Goal: Find specific page/section: Find specific page/section

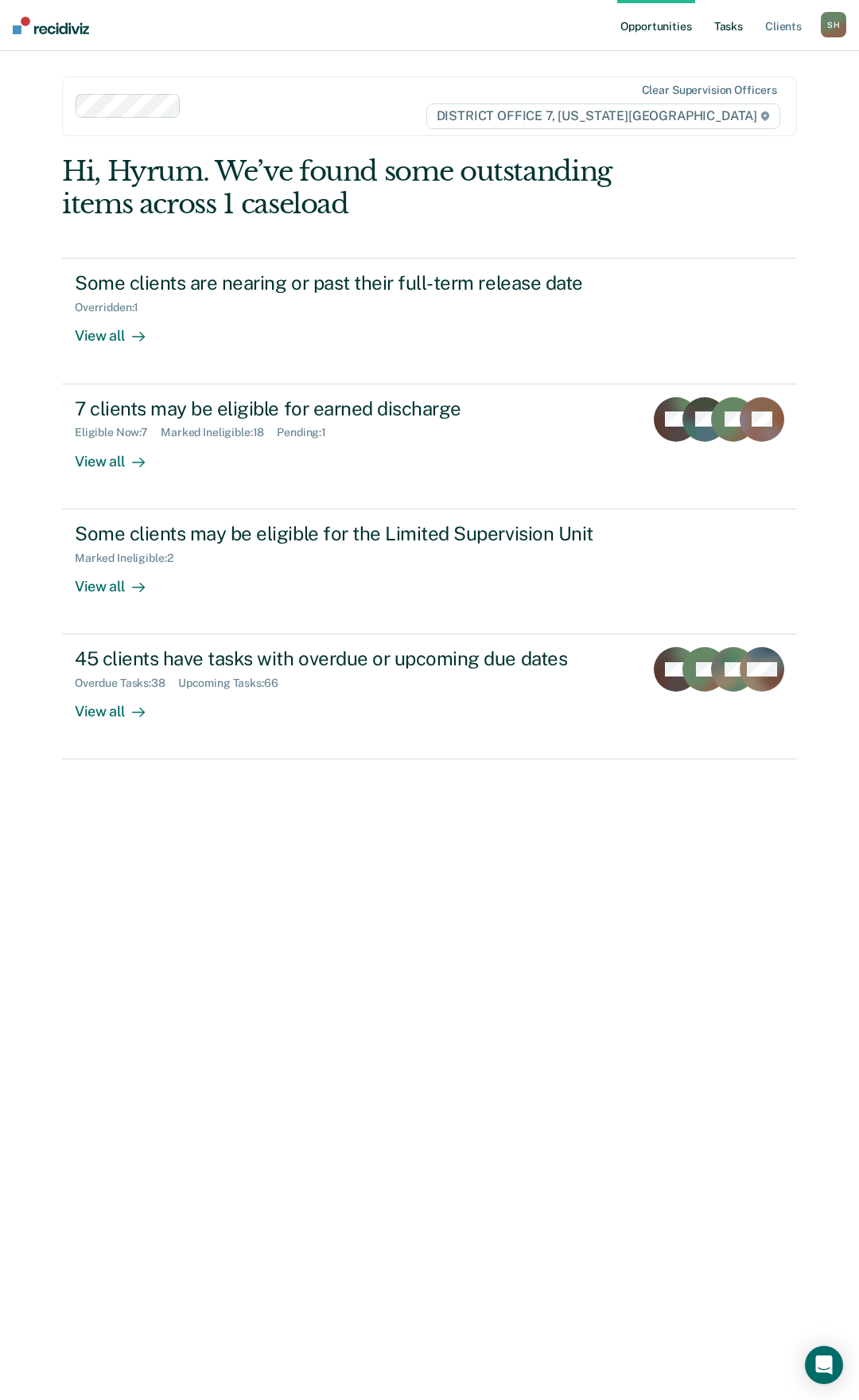
click at [737, 27] on link "Tasks" at bounding box center [729, 25] width 35 height 51
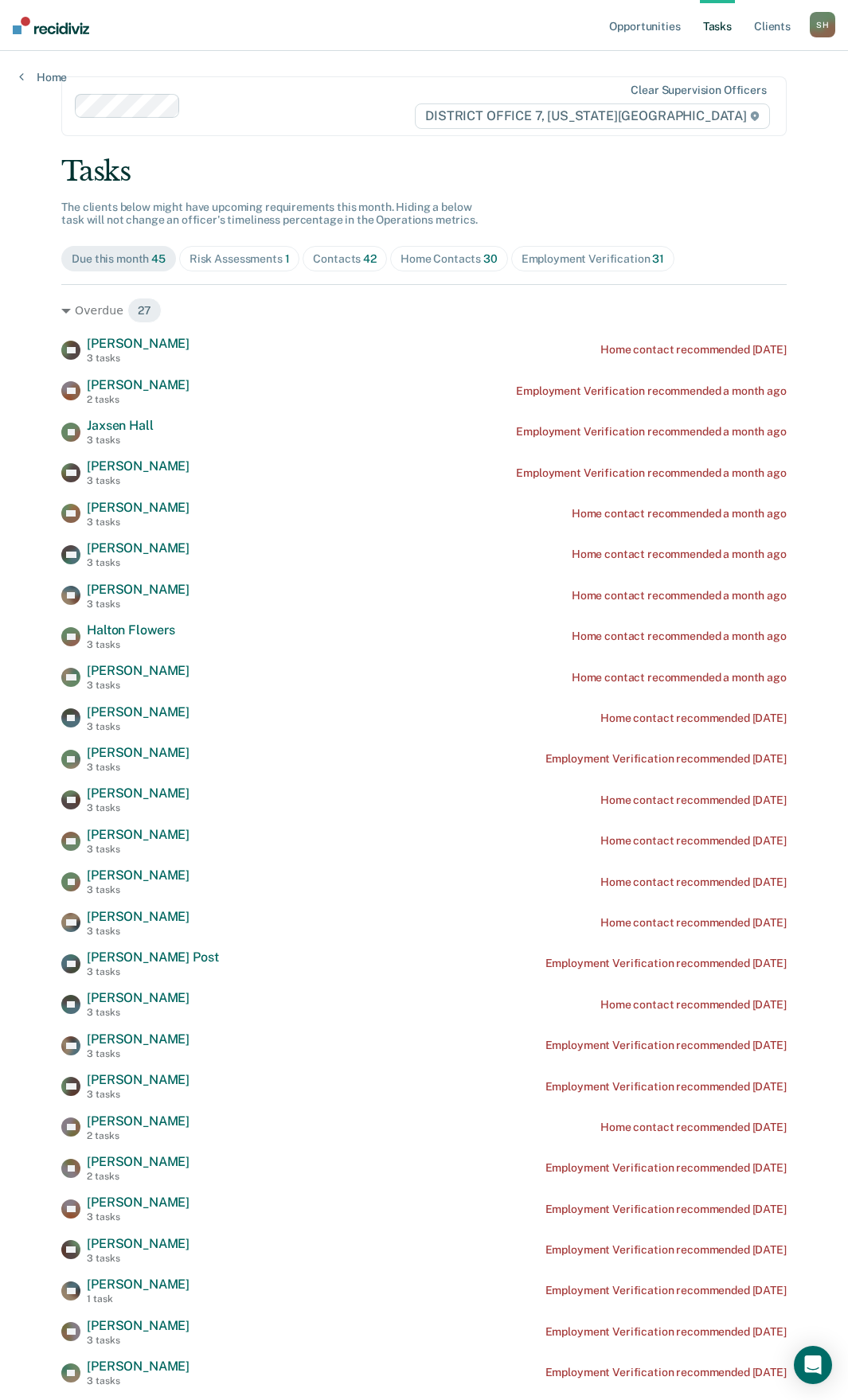
click at [328, 264] on div "Contacts 42" at bounding box center [345, 259] width 64 height 14
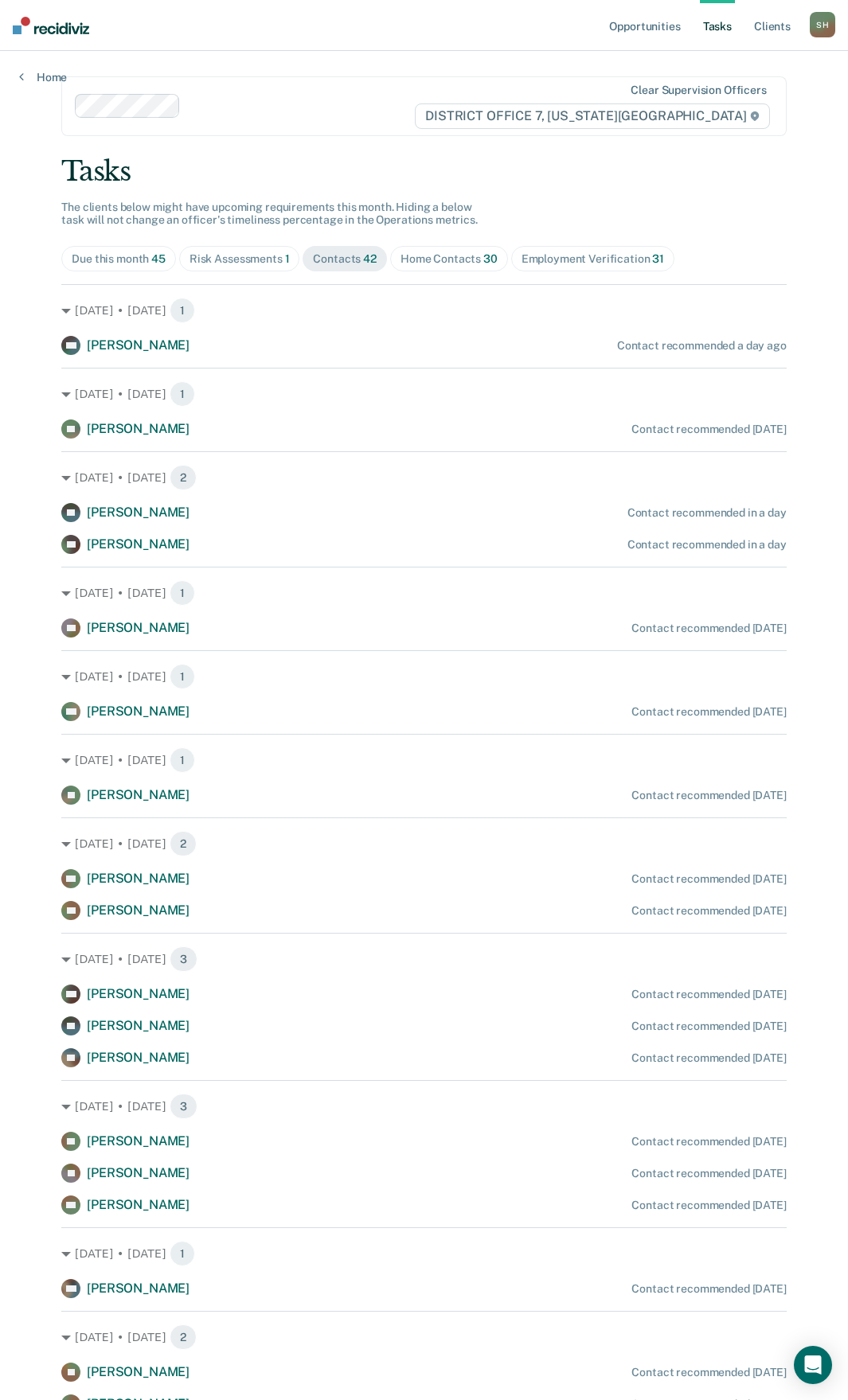
click at [436, 260] on div "Home Contacts 30" at bounding box center [449, 259] width 97 height 14
